Goal: Task Accomplishment & Management: Manage account settings

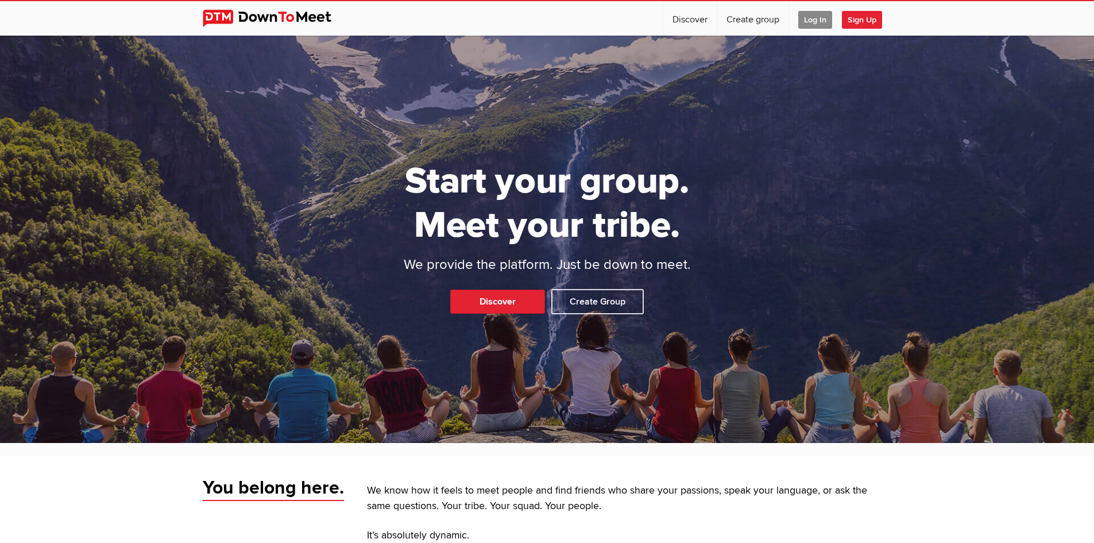
click at [822, 20] on span "Log In" at bounding box center [815, 20] width 34 height 18
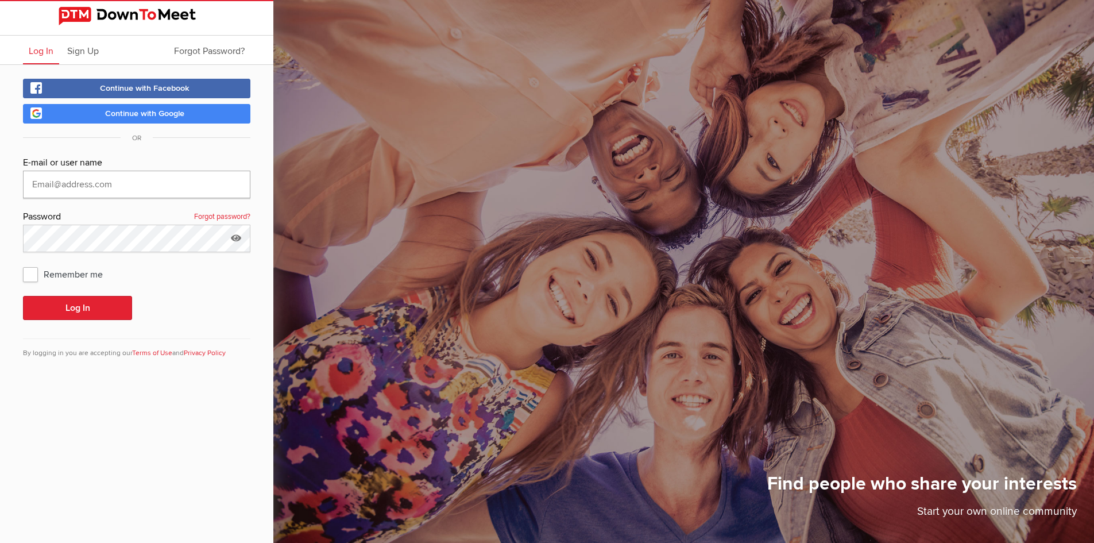
click at [128, 182] on input "text" at bounding box center [136, 185] width 227 height 28
type input "[EMAIL_ADDRESS][DOMAIN_NAME]"
click at [199, 217] on link "Forgot password?" at bounding box center [222, 217] width 56 height 15
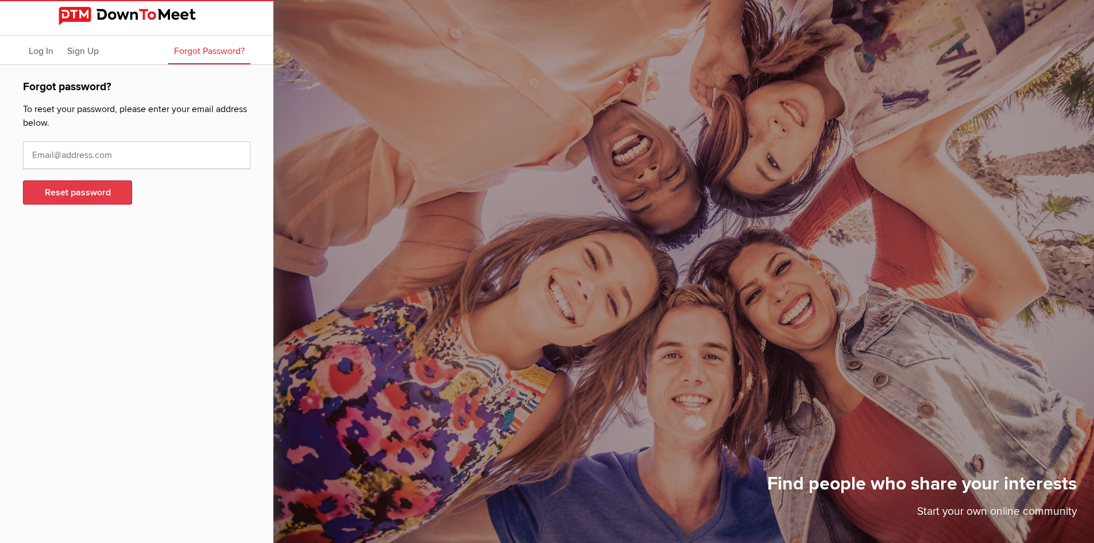
click at [113, 193] on button "Reset password" at bounding box center [77, 192] width 109 height 24
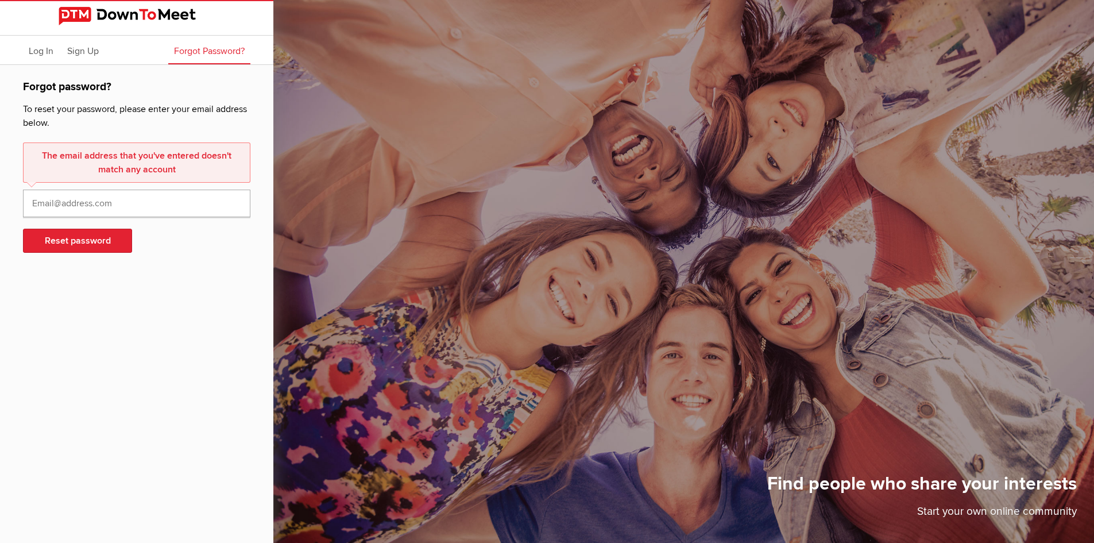
click at [108, 199] on input "text" at bounding box center [136, 204] width 227 height 28
click at [90, 207] on input "text" at bounding box center [136, 204] width 227 height 28
type input "[EMAIL_ADDRESS][DOMAIN_NAME]"
click at [88, 246] on button "Reset password" at bounding box center [77, 241] width 109 height 24
